Goal: Find specific page/section: Find specific page/section

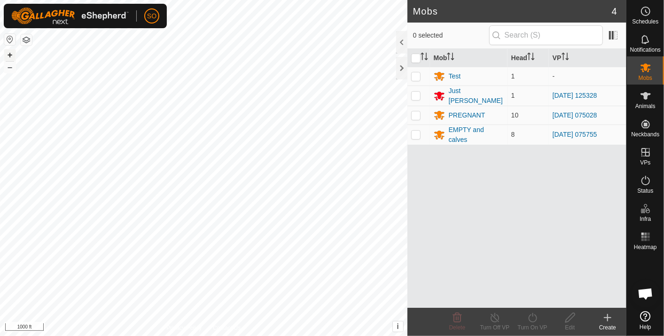
click at [9, 52] on button "+" at bounding box center [9, 54] width 11 height 11
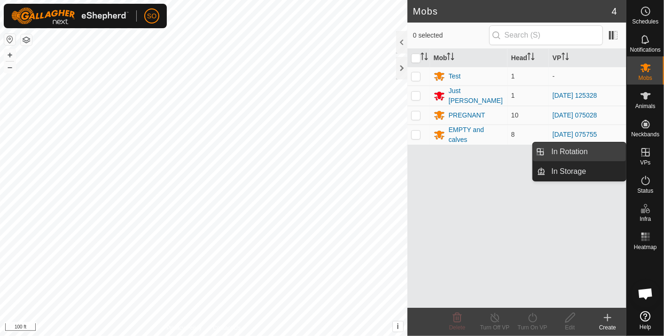
click at [589, 147] on link "In Rotation" at bounding box center [586, 151] width 80 height 19
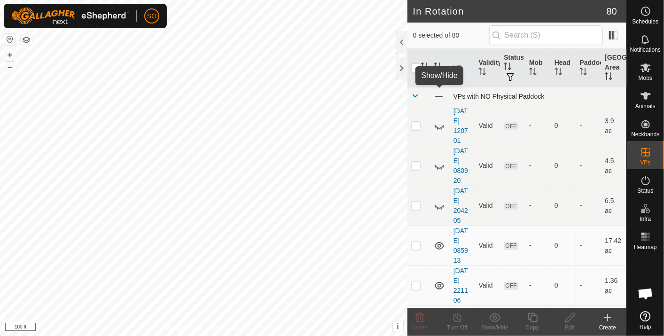
click at [437, 94] on span at bounding box center [438, 96] width 10 height 10
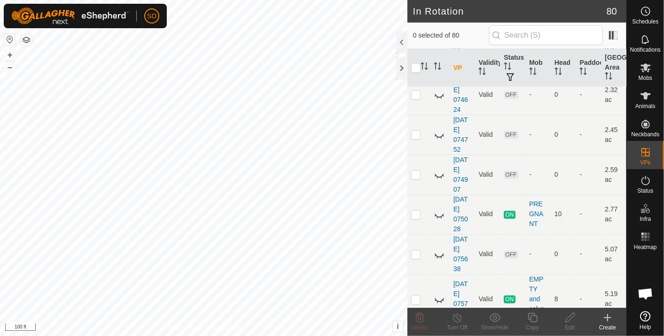
scroll to position [2834, 0]
click at [438, 209] on icon at bounding box center [438, 214] width 11 height 11
click at [439, 294] on icon at bounding box center [438, 299] width 11 height 11
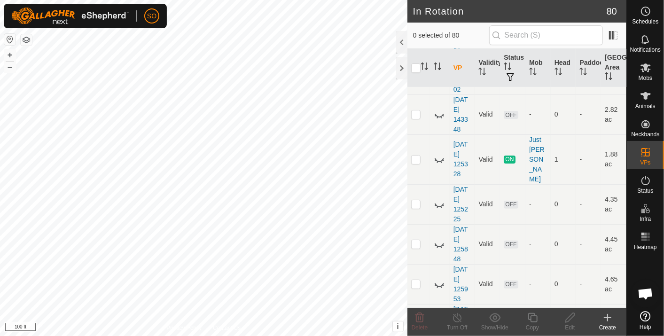
scroll to position [2082, 0]
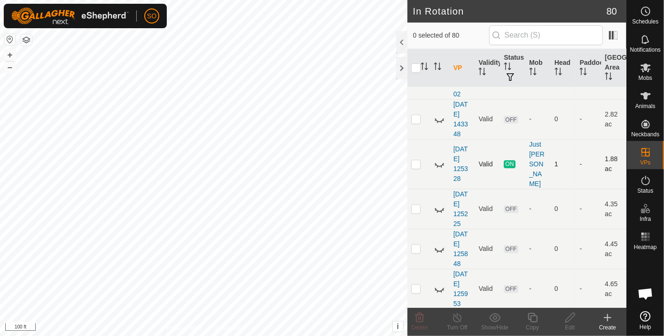
click at [438, 158] on icon at bounding box center [438, 163] width 11 height 11
click at [400, 64] on div at bounding box center [401, 68] width 11 height 23
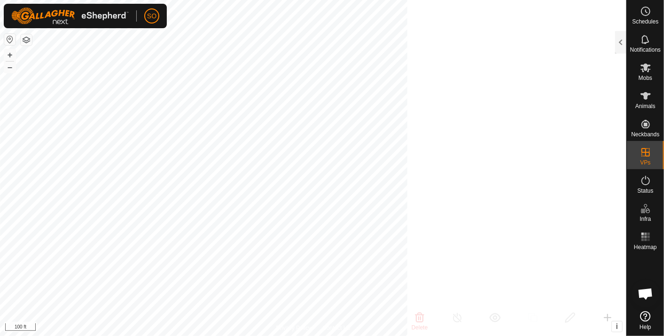
scroll to position [8162, 0]
click at [26, 38] on button "button" at bounding box center [26, 39] width 11 height 11
